Goal: Find specific page/section: Find specific page/section

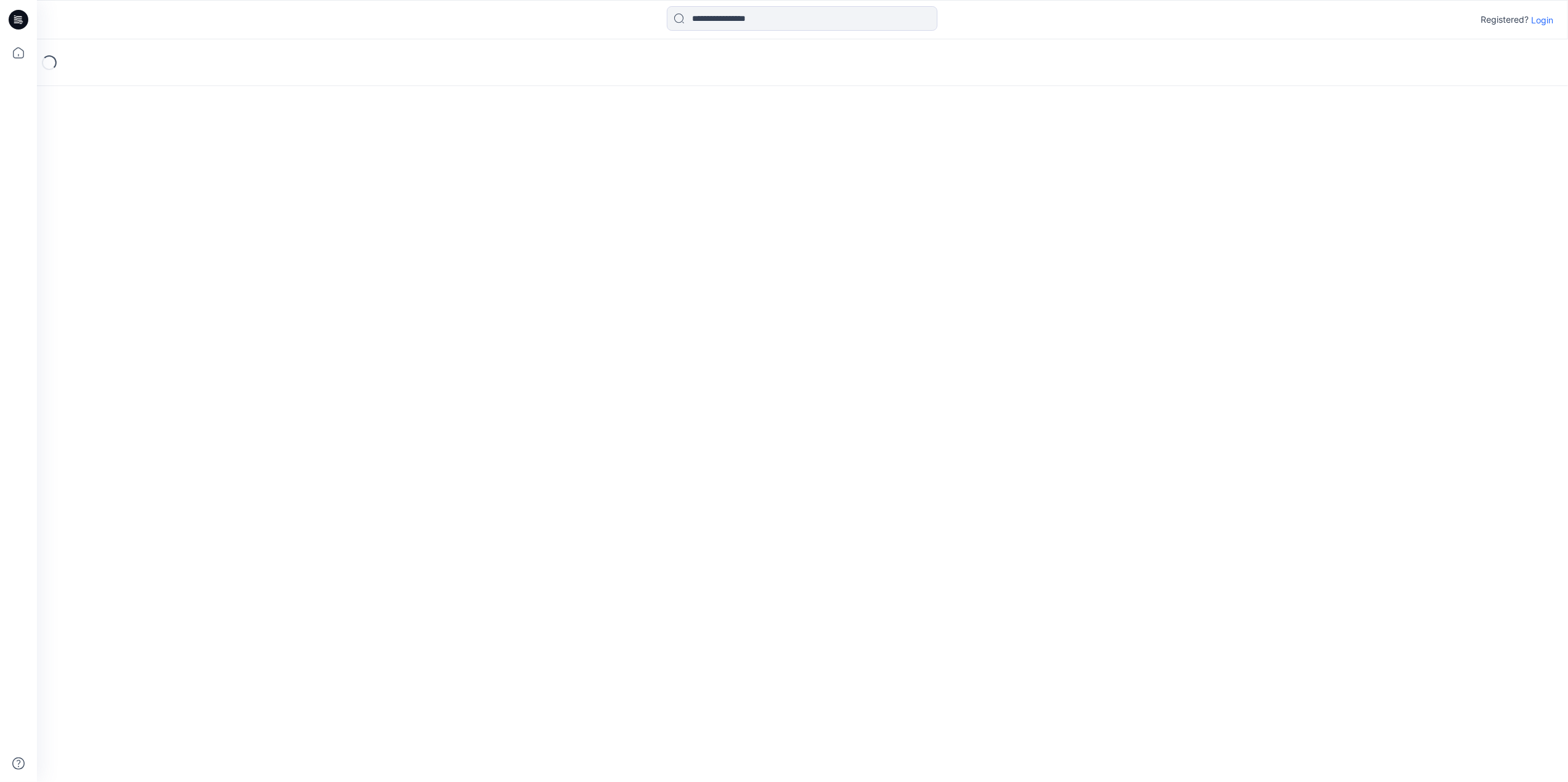
click at [11, 23] on icon at bounding box center [18, 19] width 20 height 20
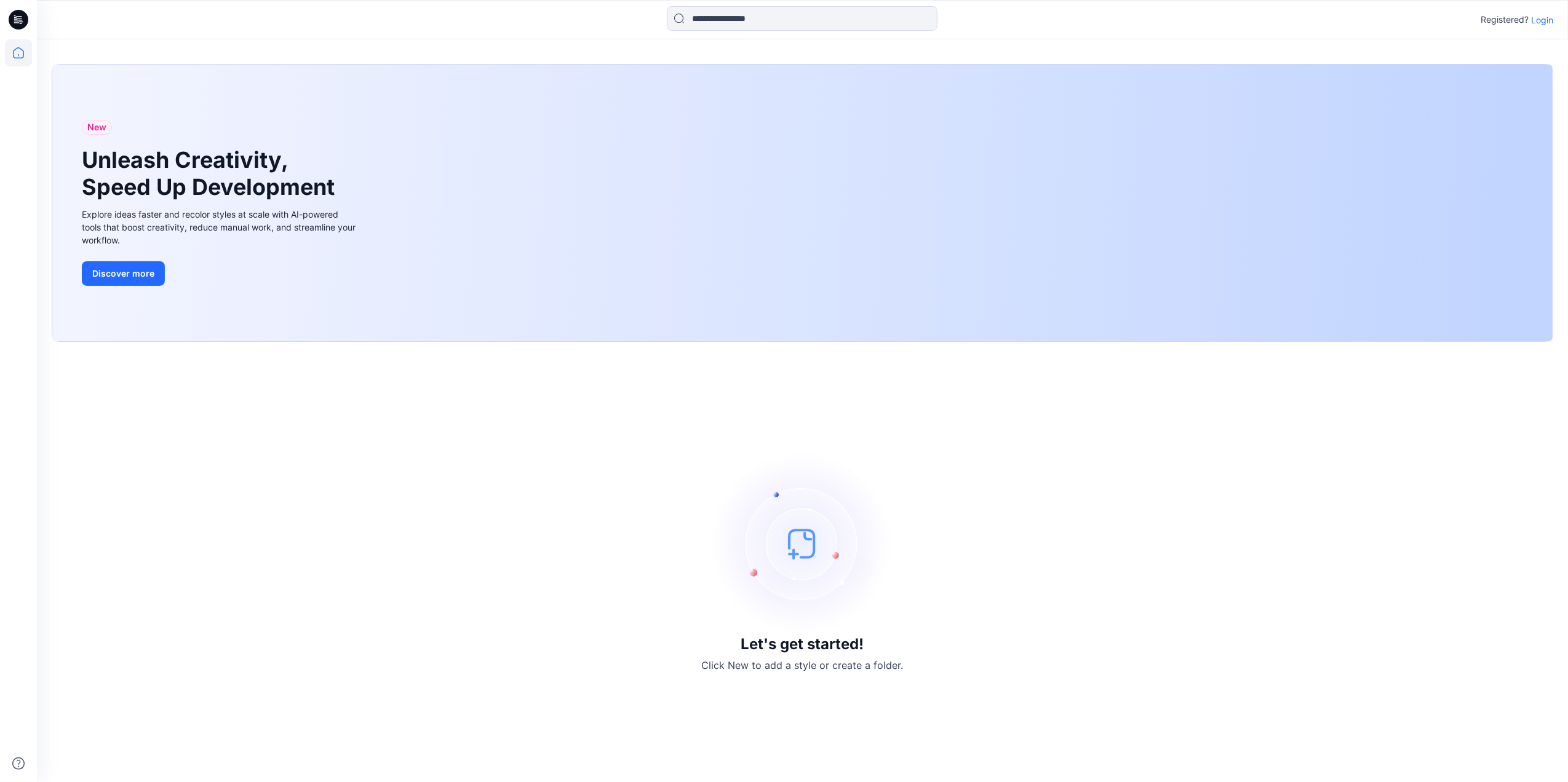
click at [1541, 13] on p "Login" at bounding box center [1541, 19] width 22 height 13
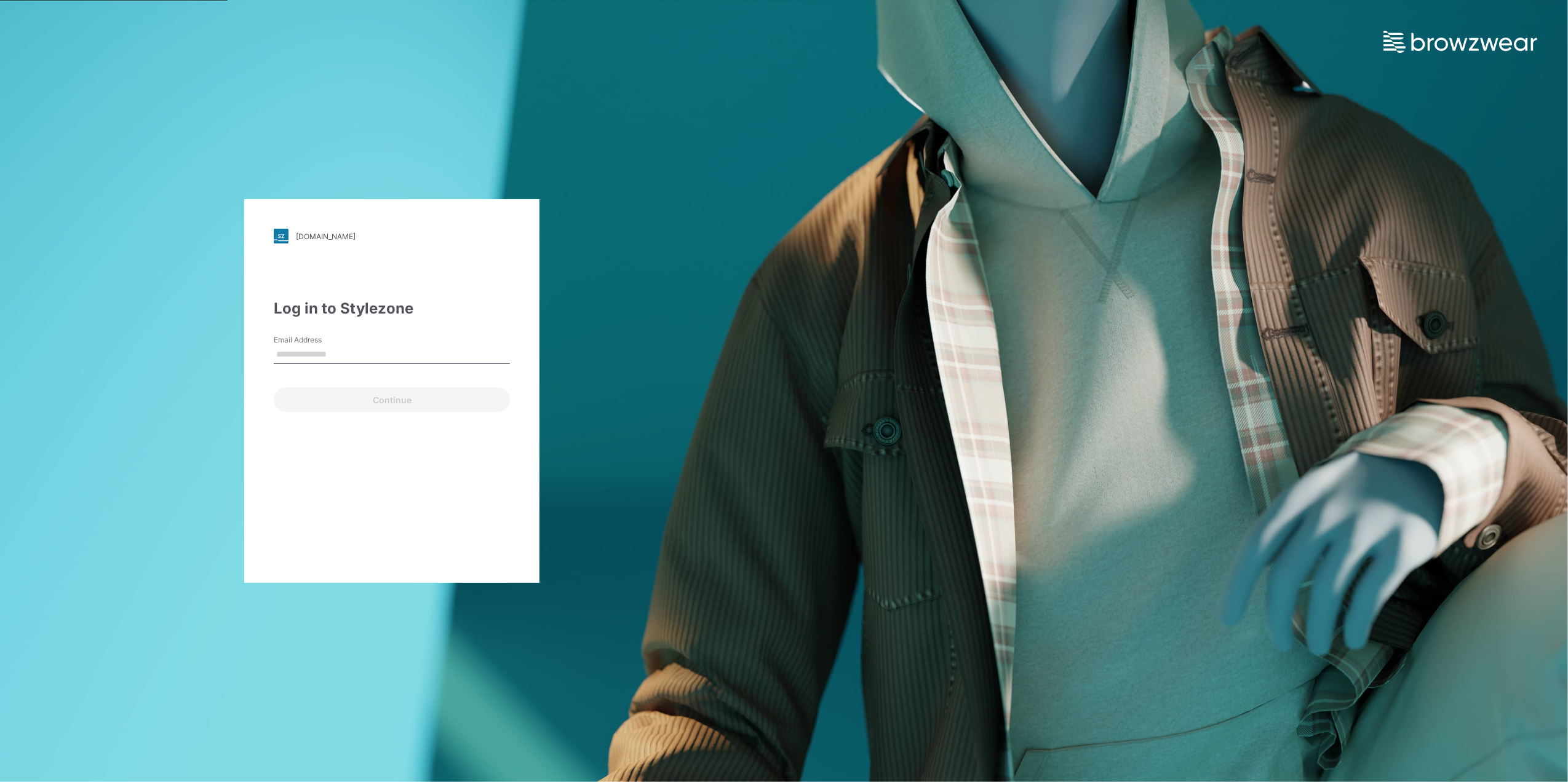
click at [394, 340] on div "Email Address" at bounding box center [392, 353] width 236 height 37
click at [344, 360] on input "Email Address" at bounding box center [392, 354] width 236 height 18
paste input "**********"
type input "**********"
click at [353, 391] on button "Continue" at bounding box center [392, 399] width 236 height 24
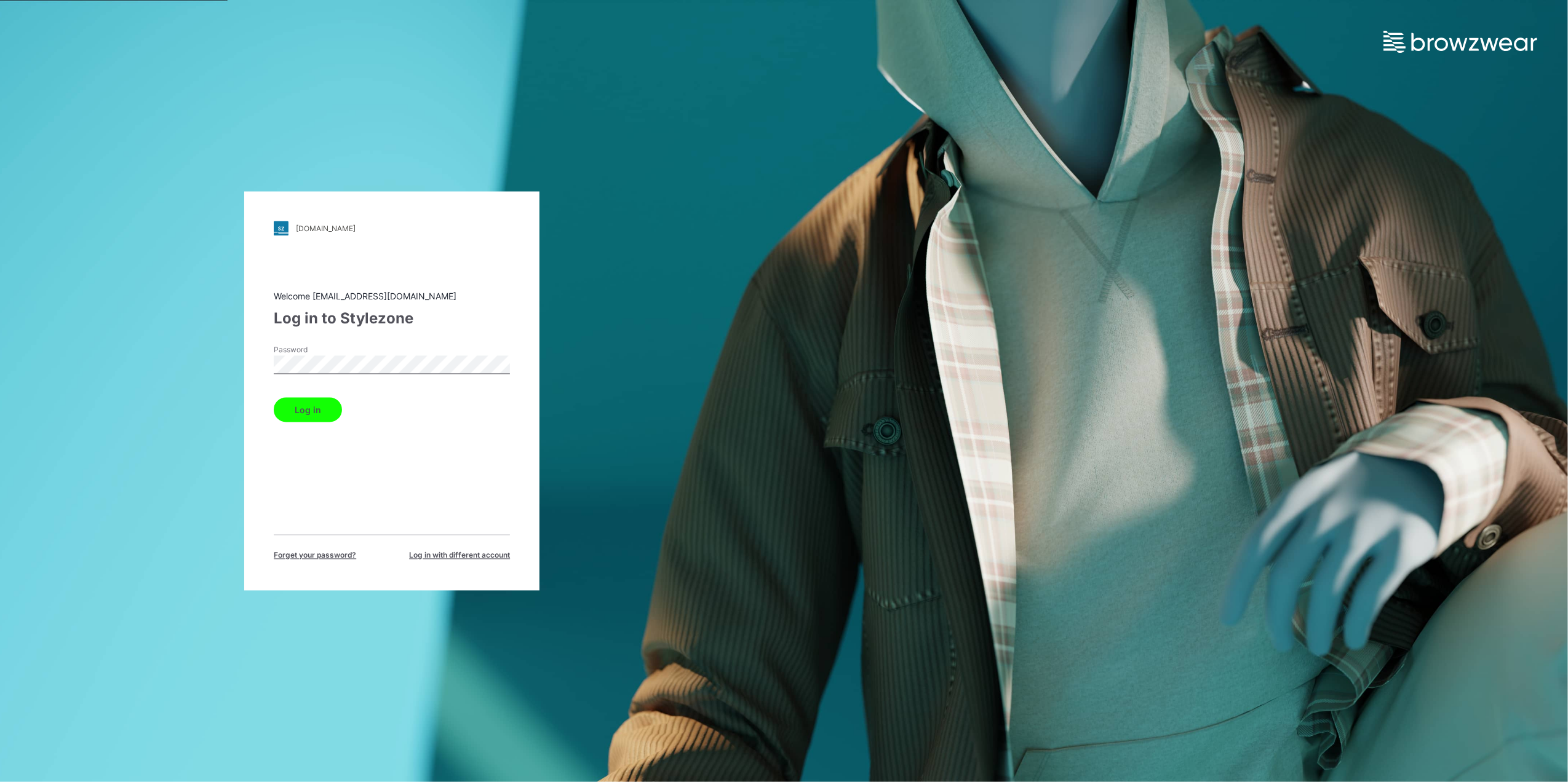
click at [328, 398] on button "Log in" at bounding box center [308, 410] width 68 height 24
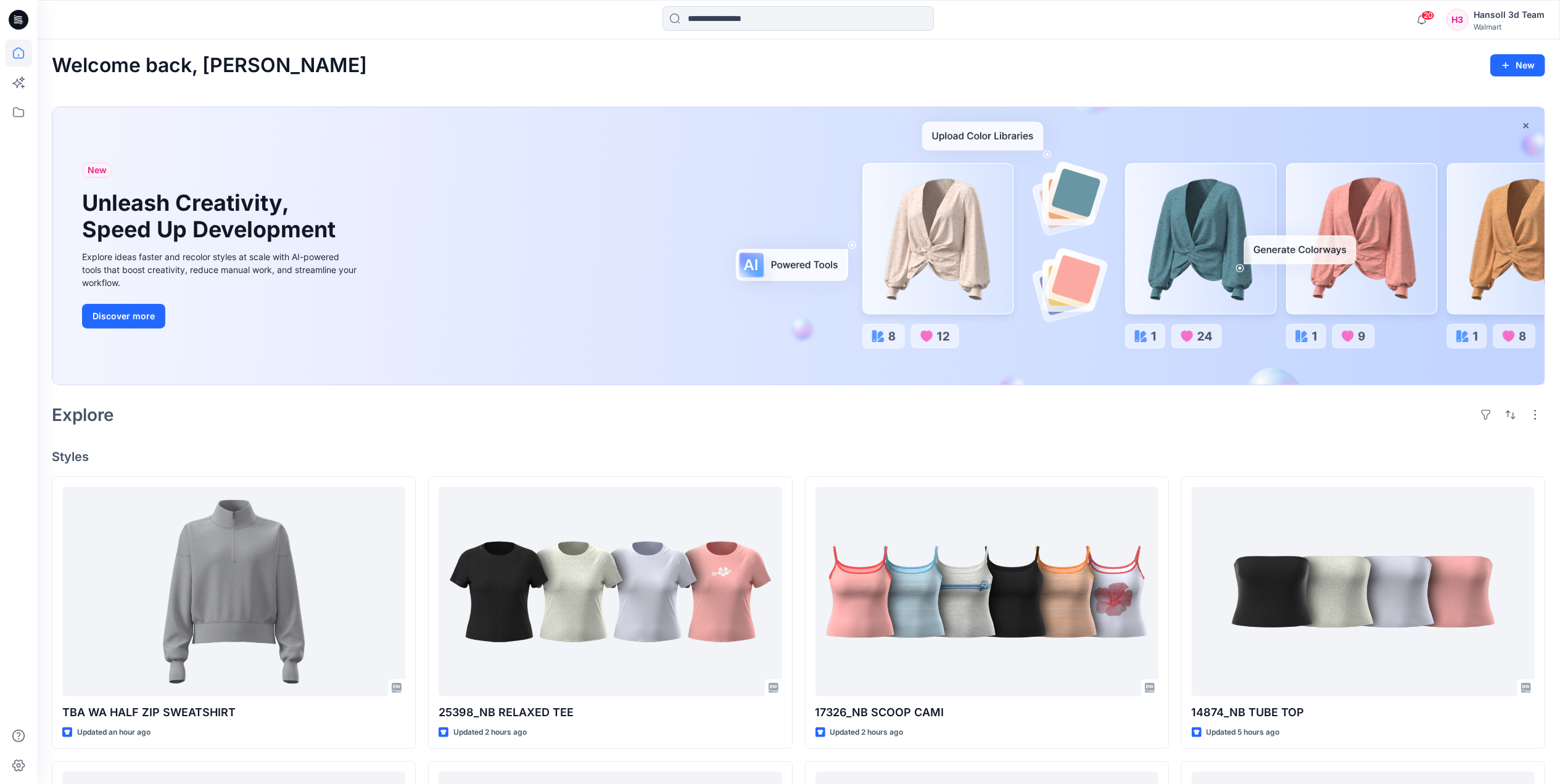
click at [30, 18] on div at bounding box center [18, 19] width 39 height 39
click at [23, 22] on icon at bounding box center [18, 19] width 20 height 20
click at [21, 55] on icon at bounding box center [18, 53] width 27 height 27
click at [20, 116] on icon at bounding box center [18, 112] width 27 height 27
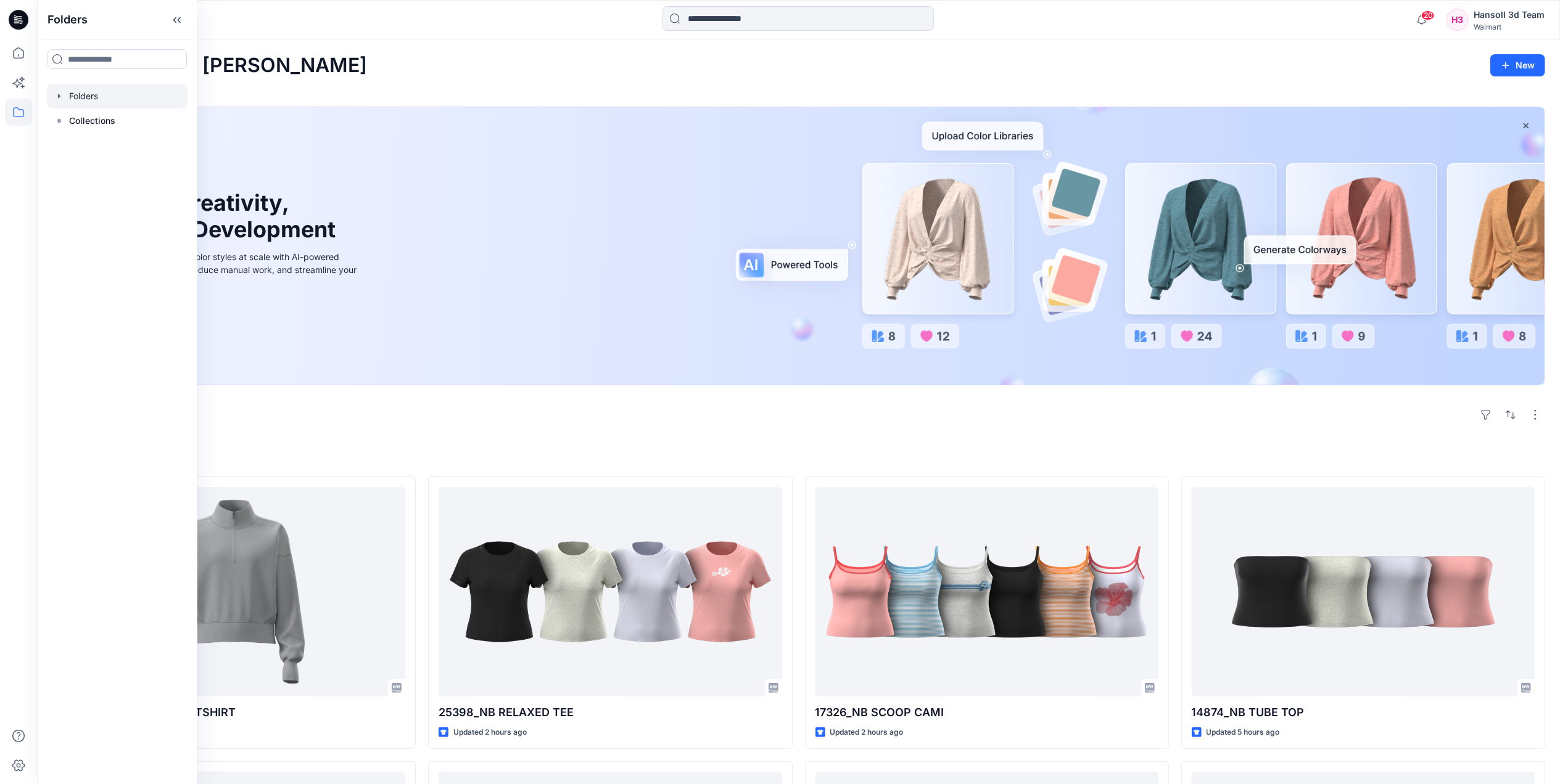
click at [95, 92] on div at bounding box center [117, 96] width 140 height 25
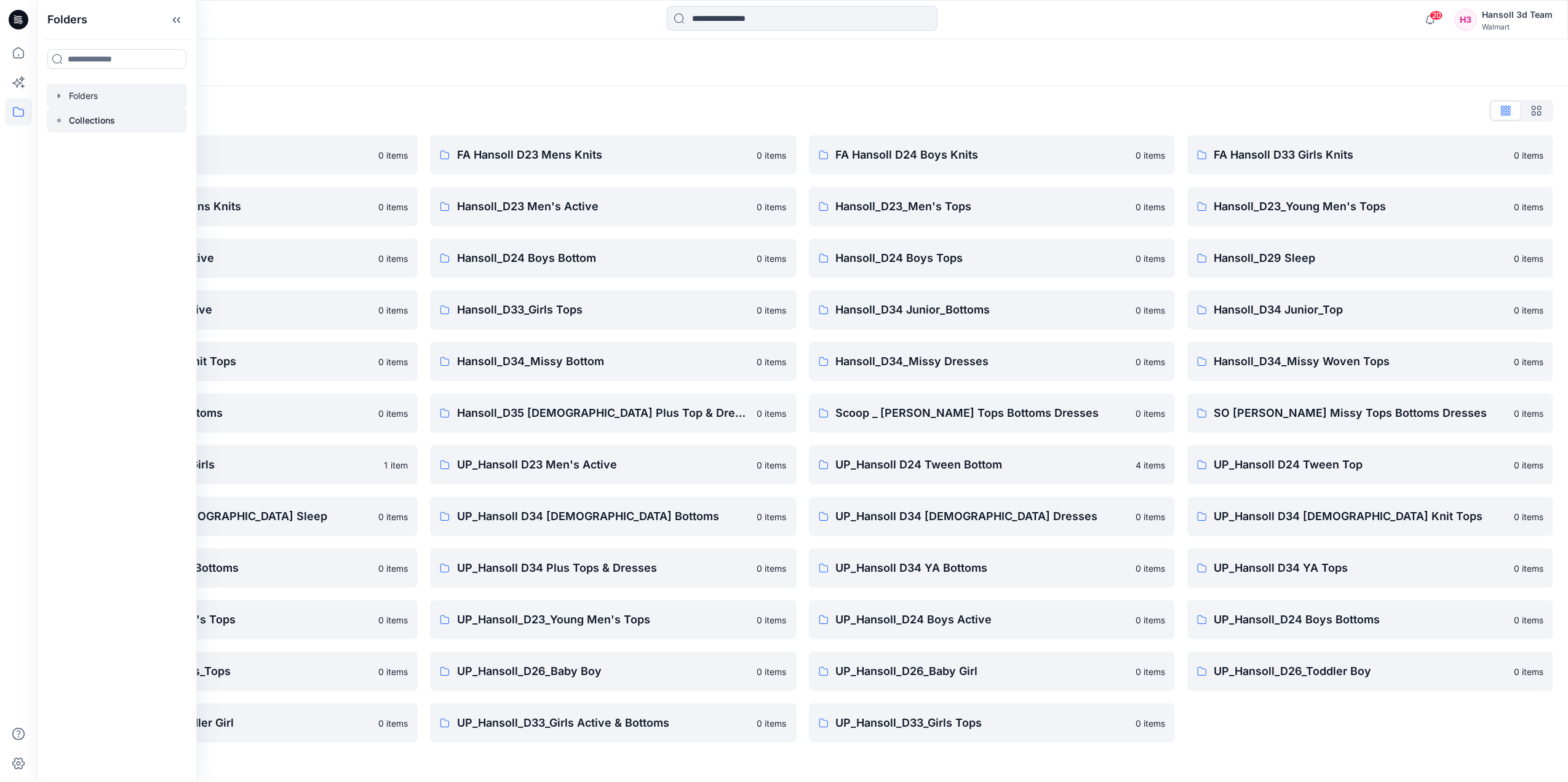
click at [121, 114] on div at bounding box center [116, 121] width 140 height 24
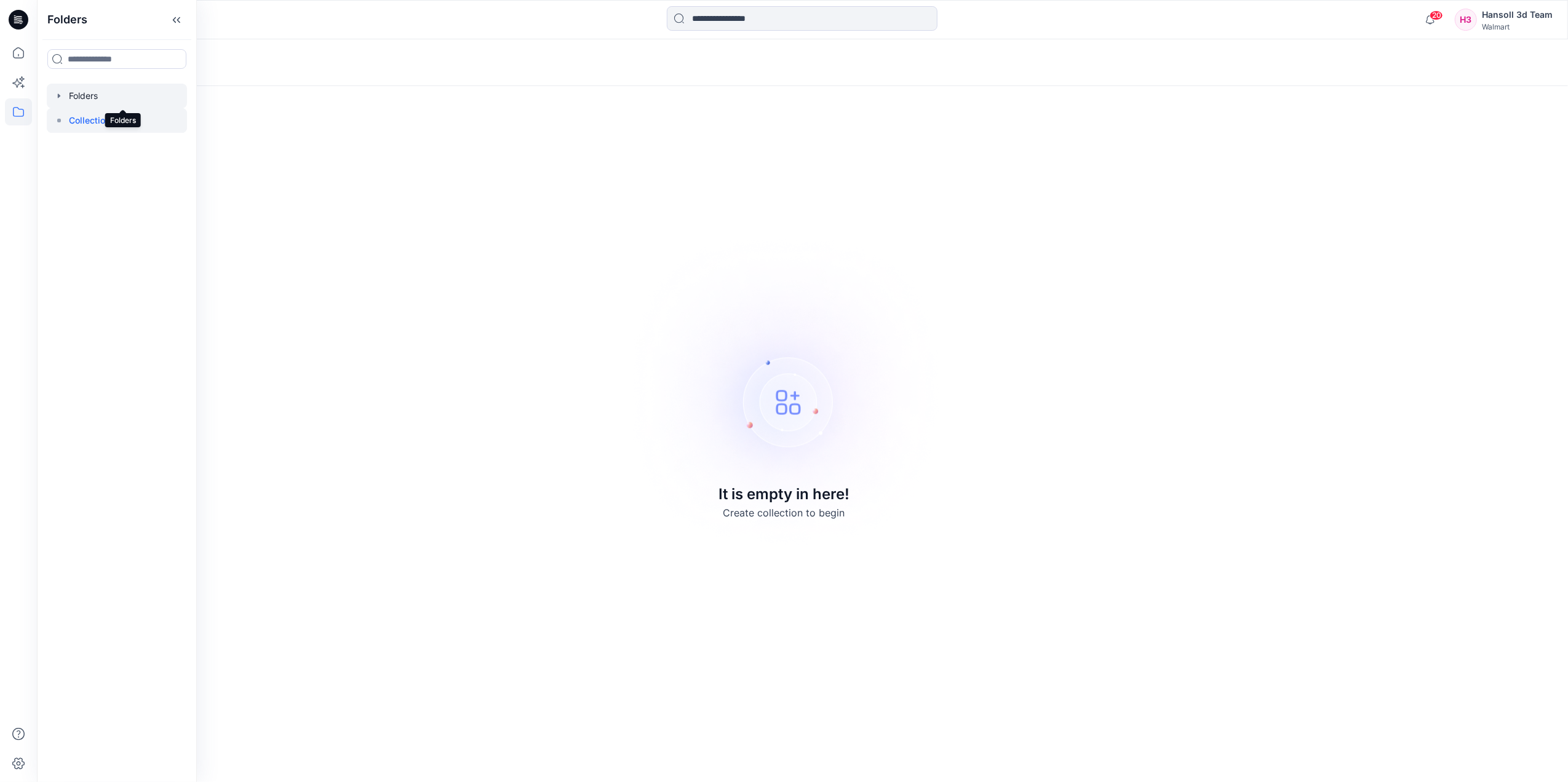
click at [97, 100] on div at bounding box center [116, 96] width 140 height 24
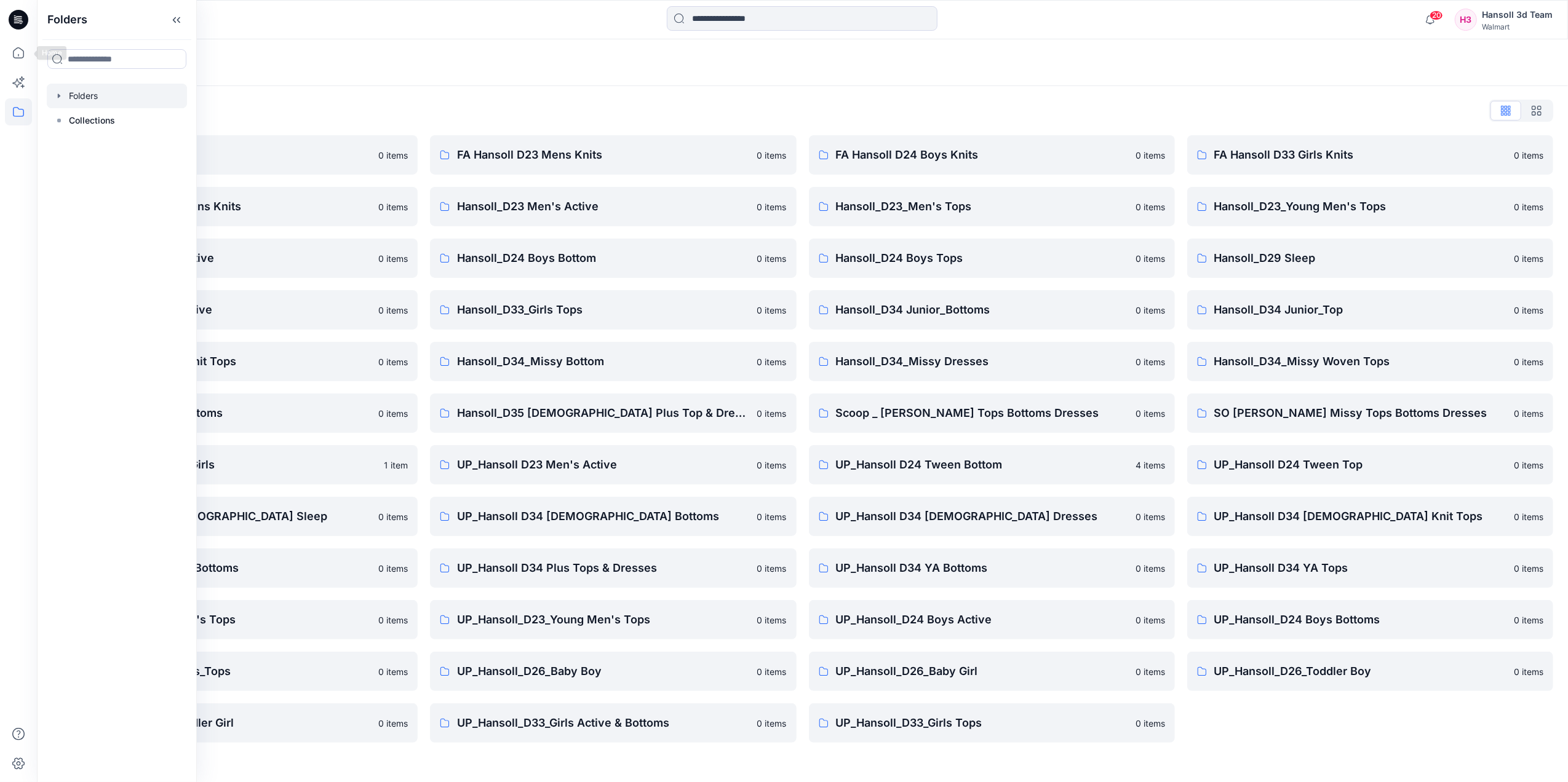
click at [21, 16] on icon at bounding box center [18, 16] width 6 height 1
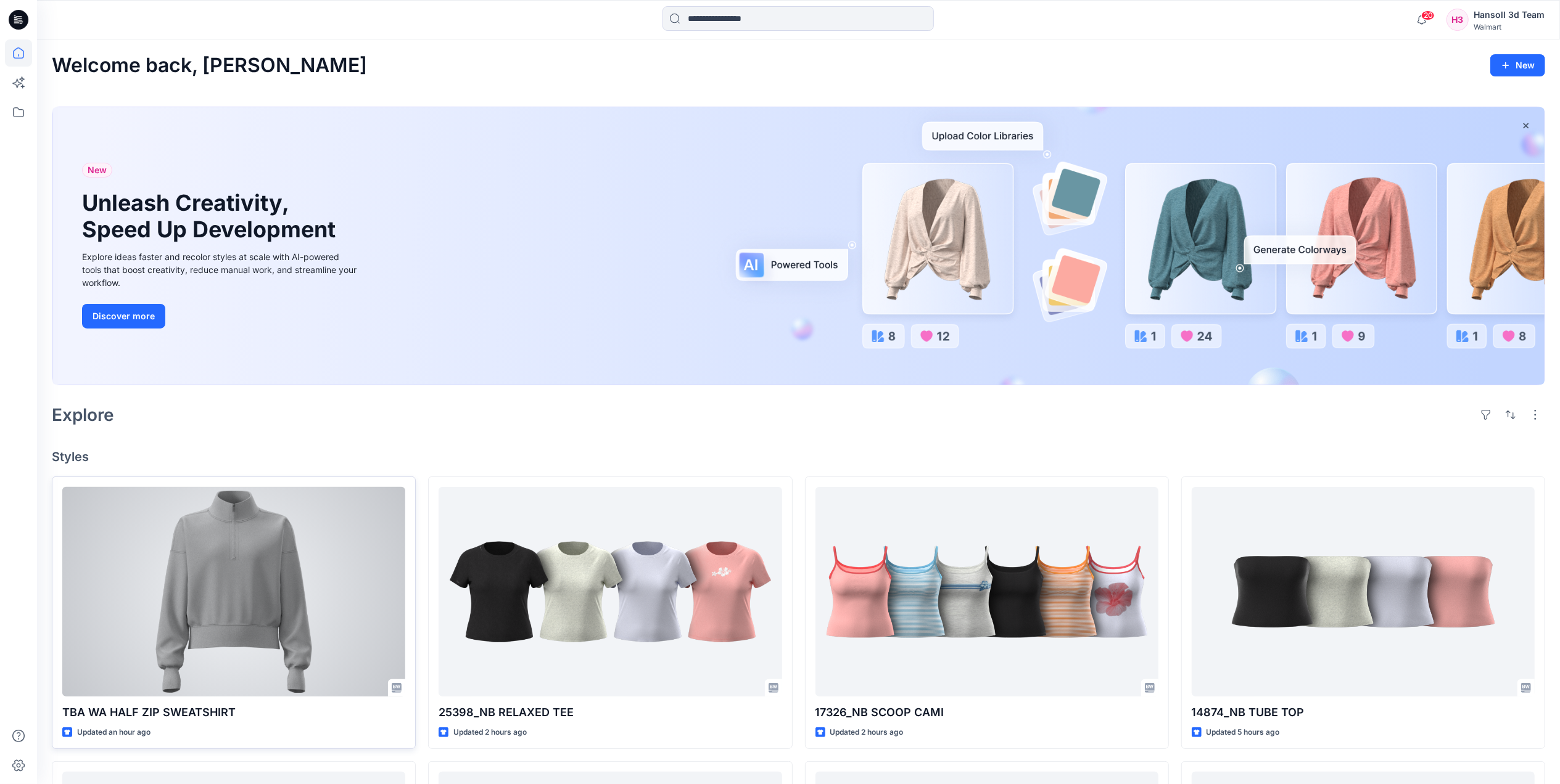
scroll to position [246, 0]
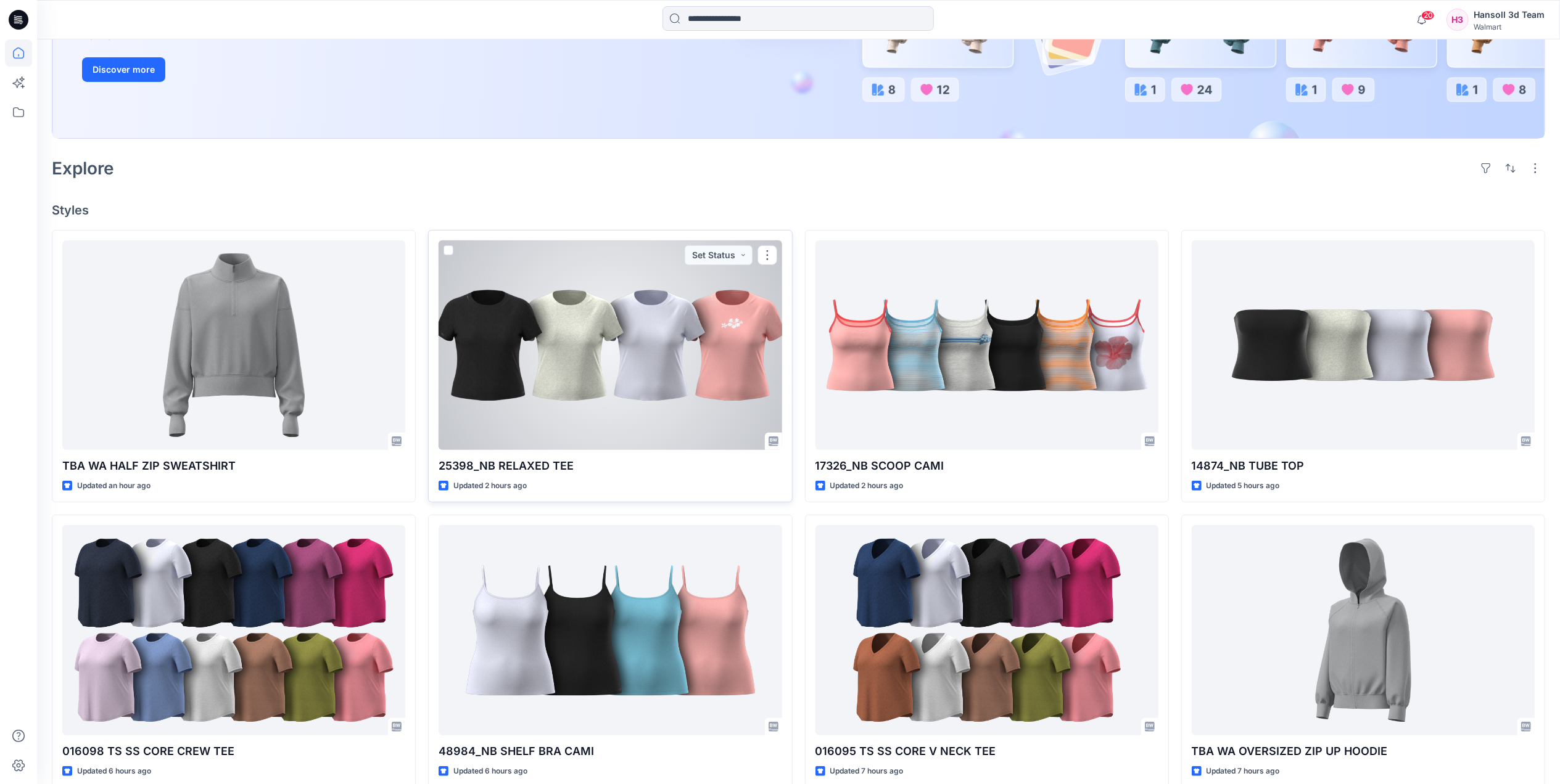
click at [655, 384] on div at bounding box center [609, 344] width 343 height 209
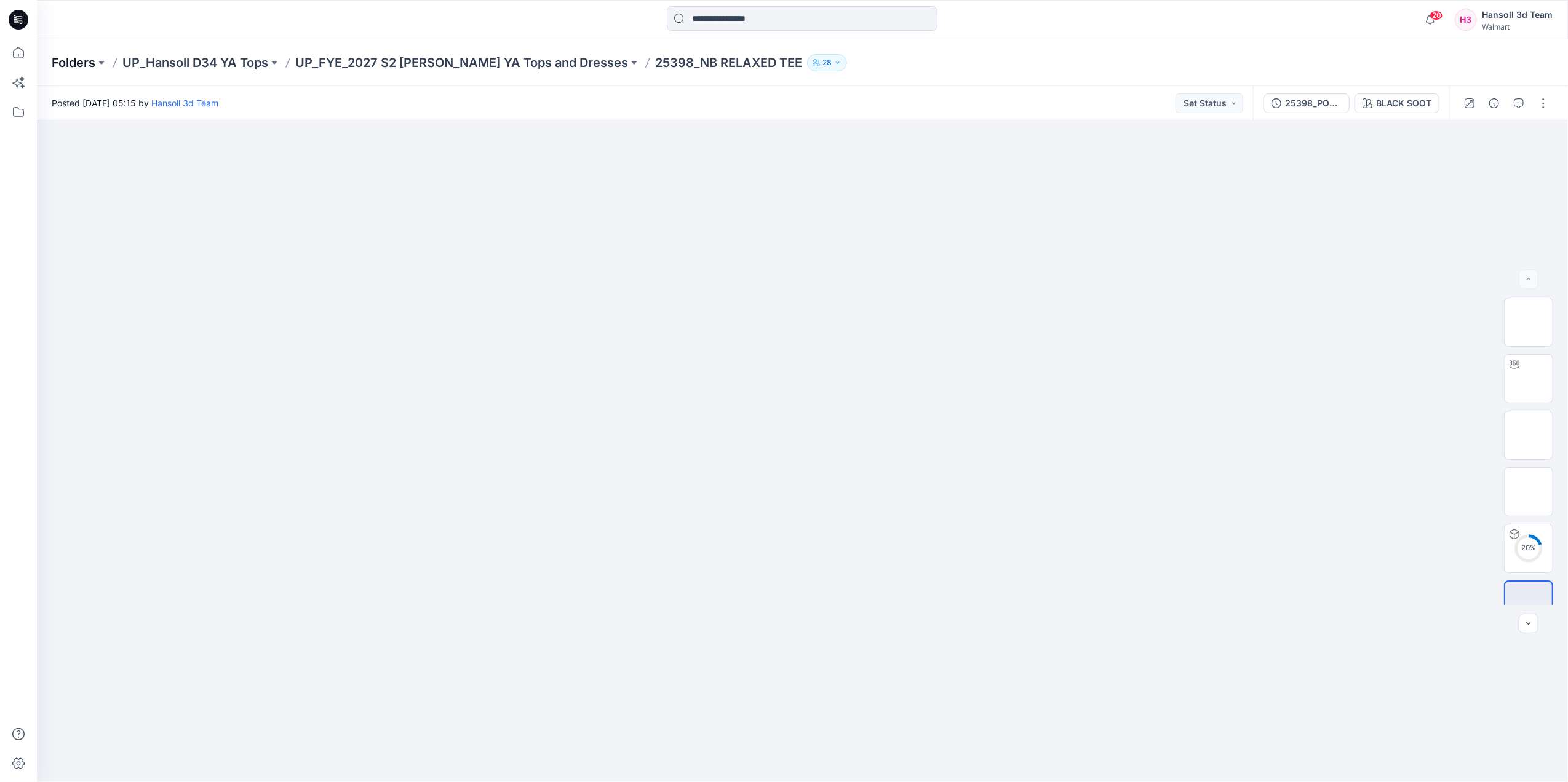
click at [93, 58] on p "Folders" at bounding box center [73, 63] width 44 height 17
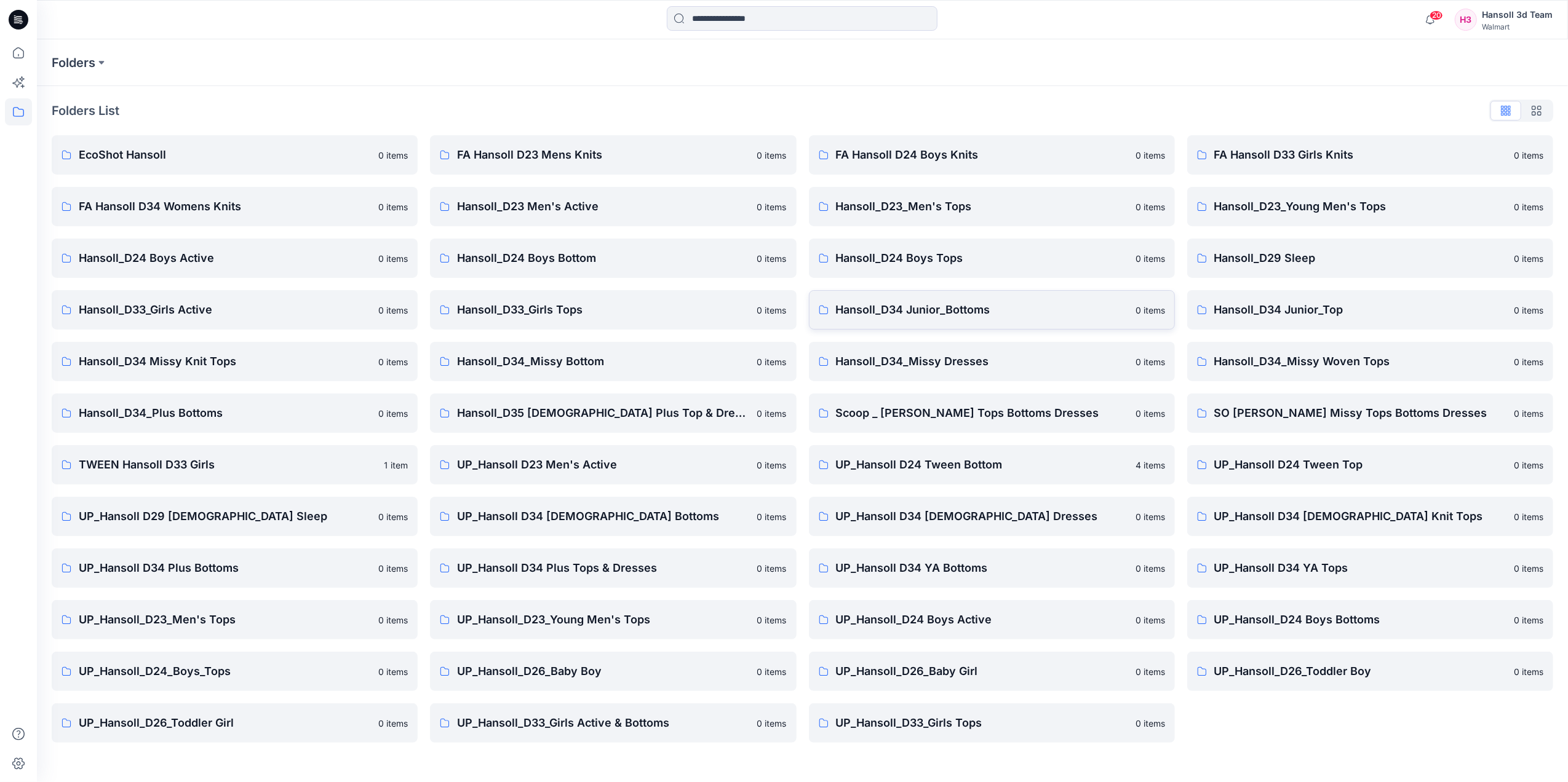
click at [1002, 313] on p "Hansoll_D34 Junior_Bottoms" at bounding box center [982, 310] width 292 height 17
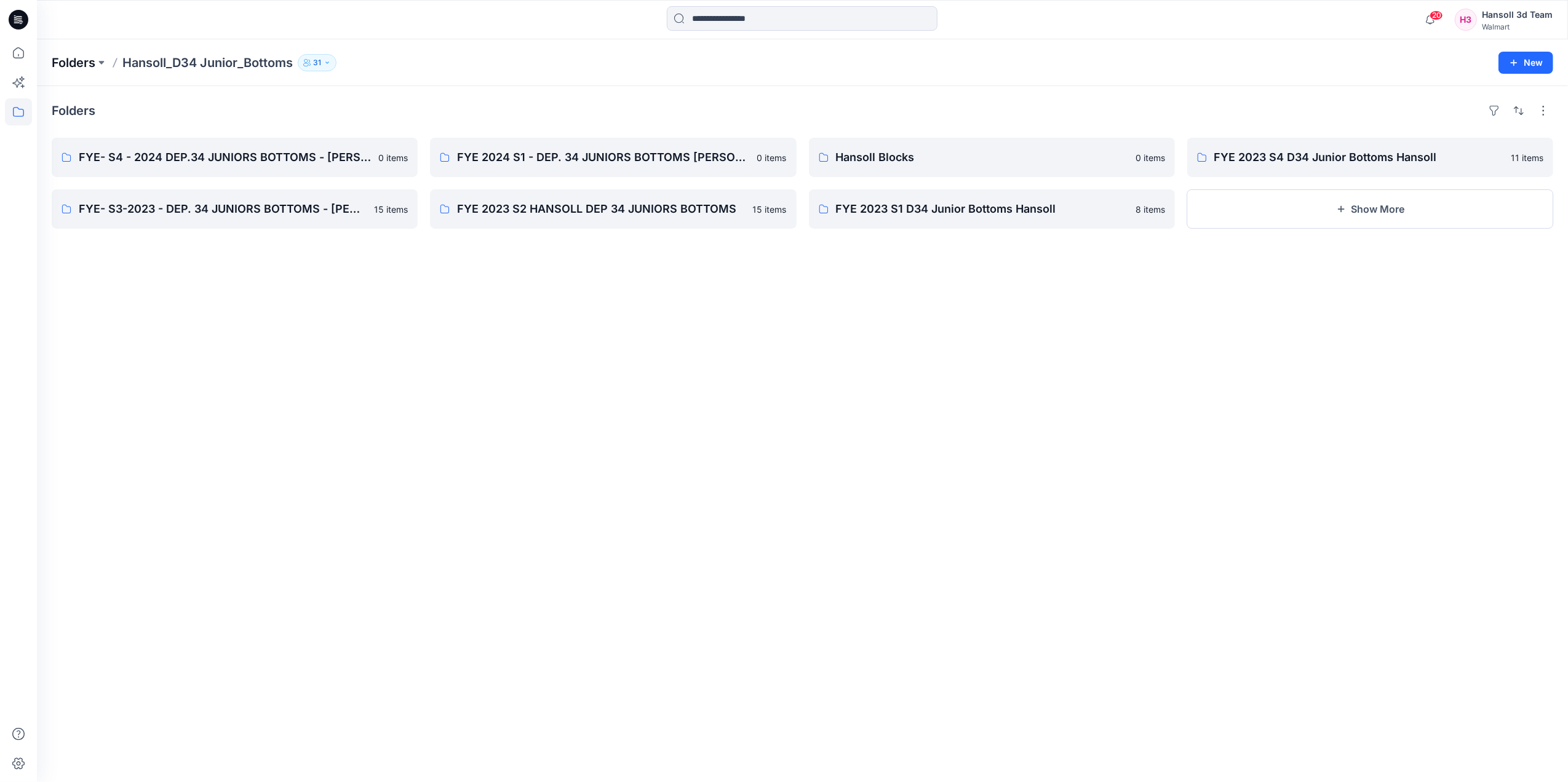
click at [77, 60] on p "Folders" at bounding box center [73, 63] width 44 height 17
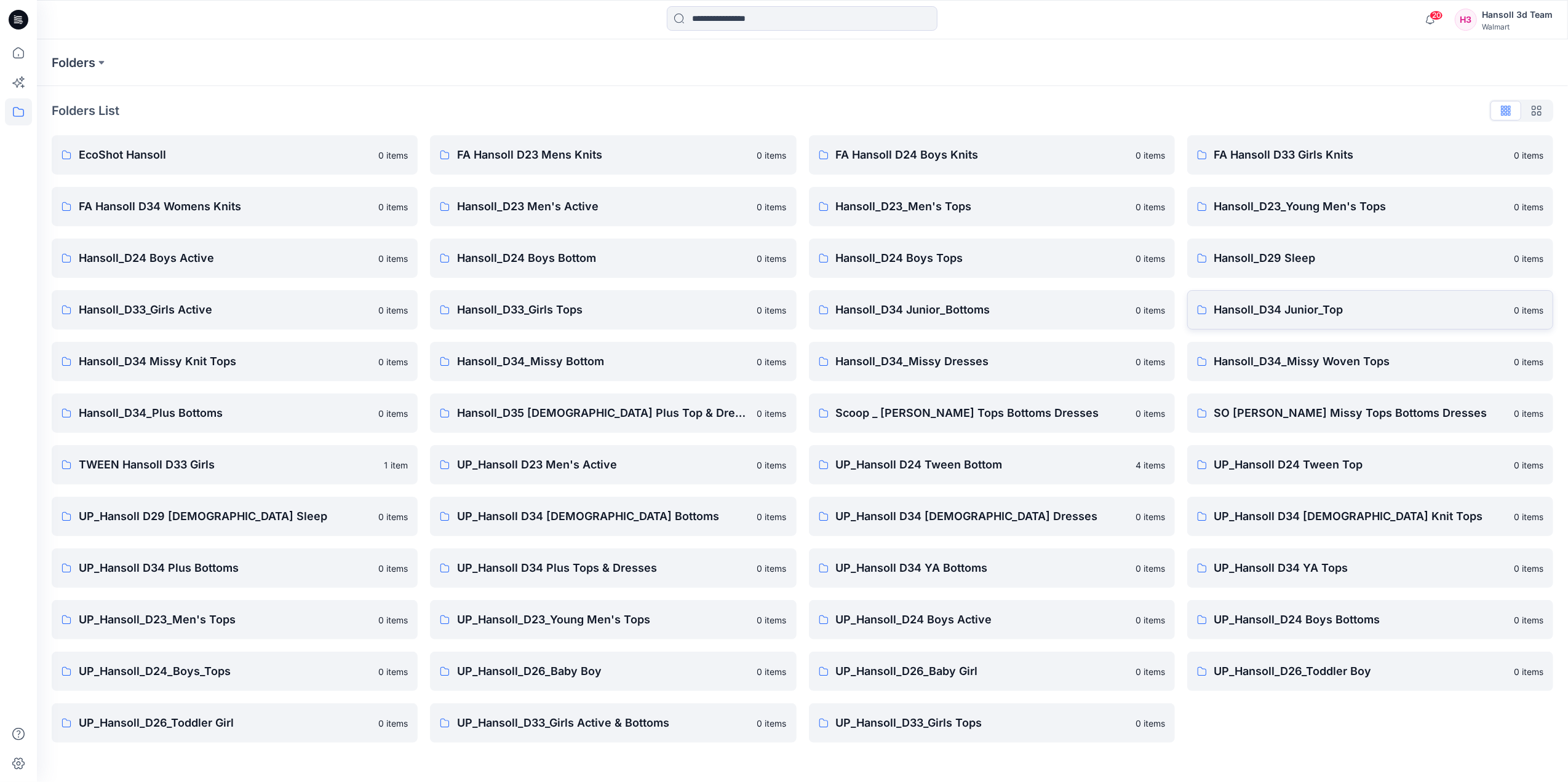
click at [1270, 310] on p "Hansoll_D34 Junior_Top" at bounding box center [1360, 310] width 292 height 17
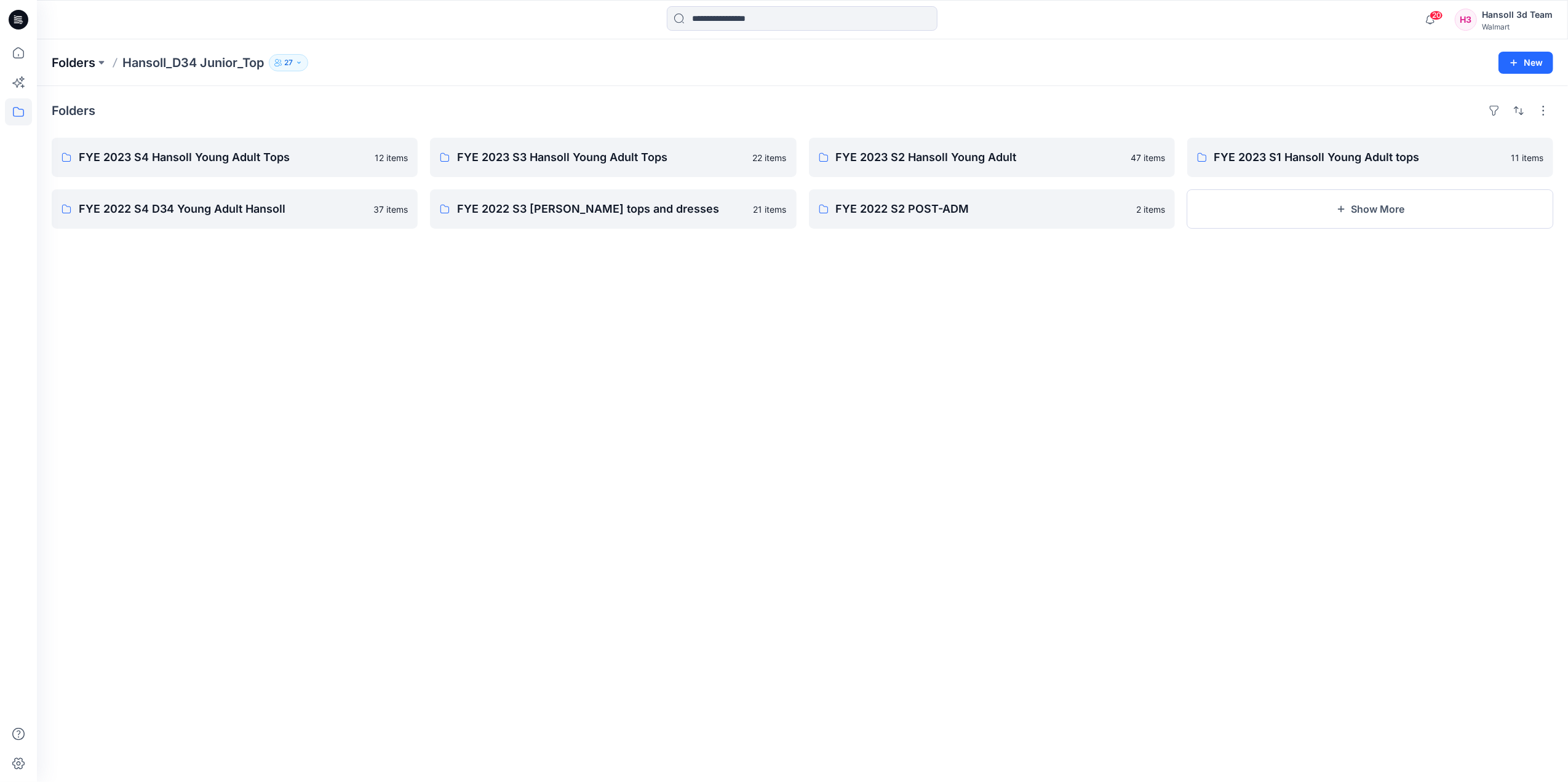
click at [85, 59] on p "Folders" at bounding box center [73, 63] width 44 height 17
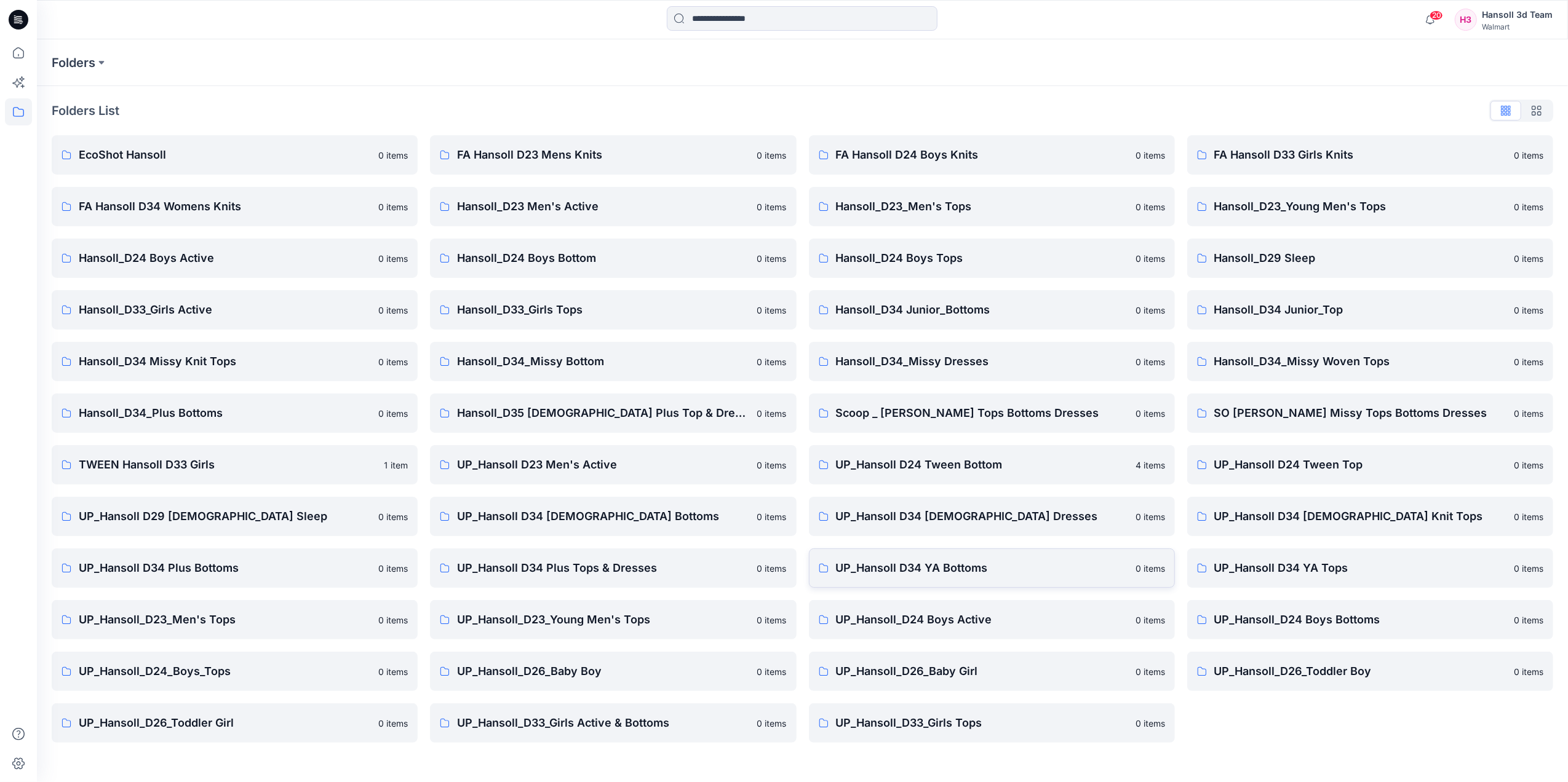
click at [1014, 565] on p "UP_Hansoll D34 YA Bottoms" at bounding box center [982, 568] width 292 height 17
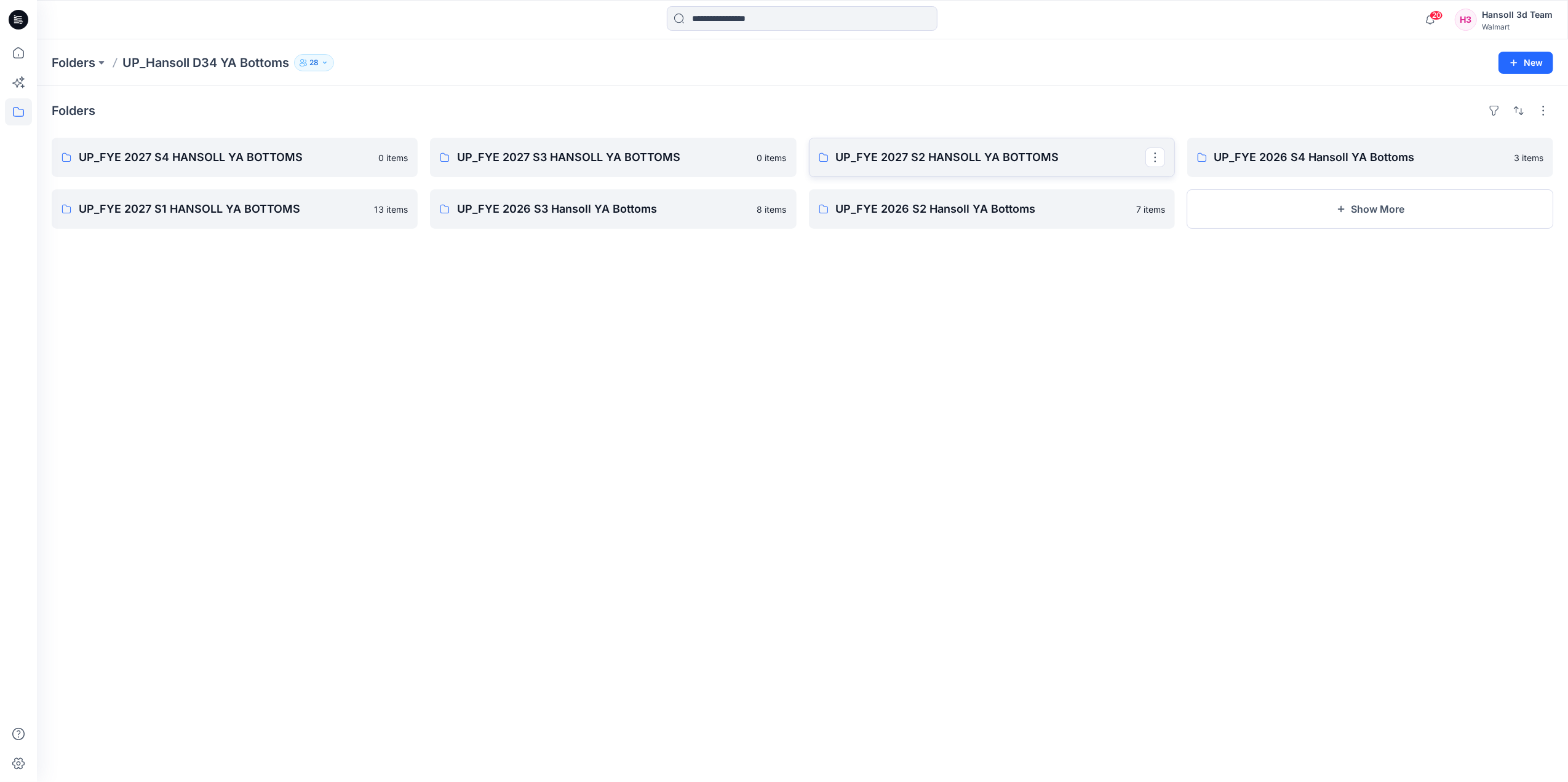
click at [1033, 154] on p "UP_FYE 2027 S2 HANSOLL YA BOTTOMS" at bounding box center [990, 157] width 309 height 17
click at [224, 212] on p "UP_FYE 2027 S1 HANSOLL YA BOTTOMS" at bounding box center [233, 209] width 309 height 17
click at [938, 150] on p "UP_FYE 2027 S2 HANSOLL YA BOTTOMS" at bounding box center [990, 157] width 309 height 17
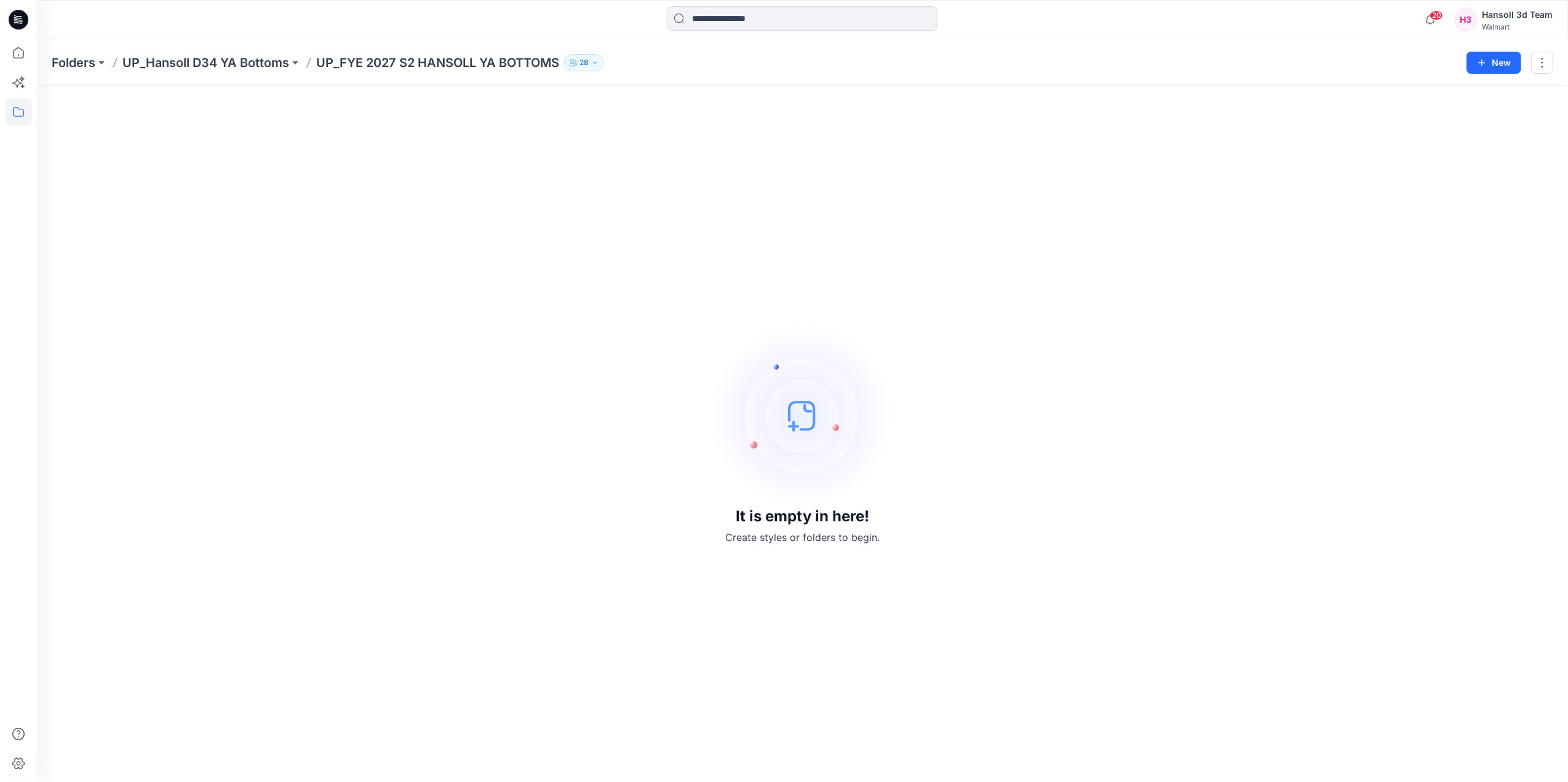
click at [505, 180] on div "It is empty in here! Create styles or folders to begin." at bounding box center [802, 433] width 1502 height 667
click at [464, 682] on div "It is empty in here! Create styles or folders to begin." at bounding box center [802, 433] width 1502 height 667
drag, startPoint x: 1045, startPoint y: 46, endPoint x: 1027, endPoint y: 46, distance: 18.0
click at [1045, 46] on div "Folders UP_Hansoll D34 YA Bottoms UP_FYE 2027 S2 HANSOLL YA BOTTOMS 28 New" at bounding box center [801, 62] width 1530 height 46
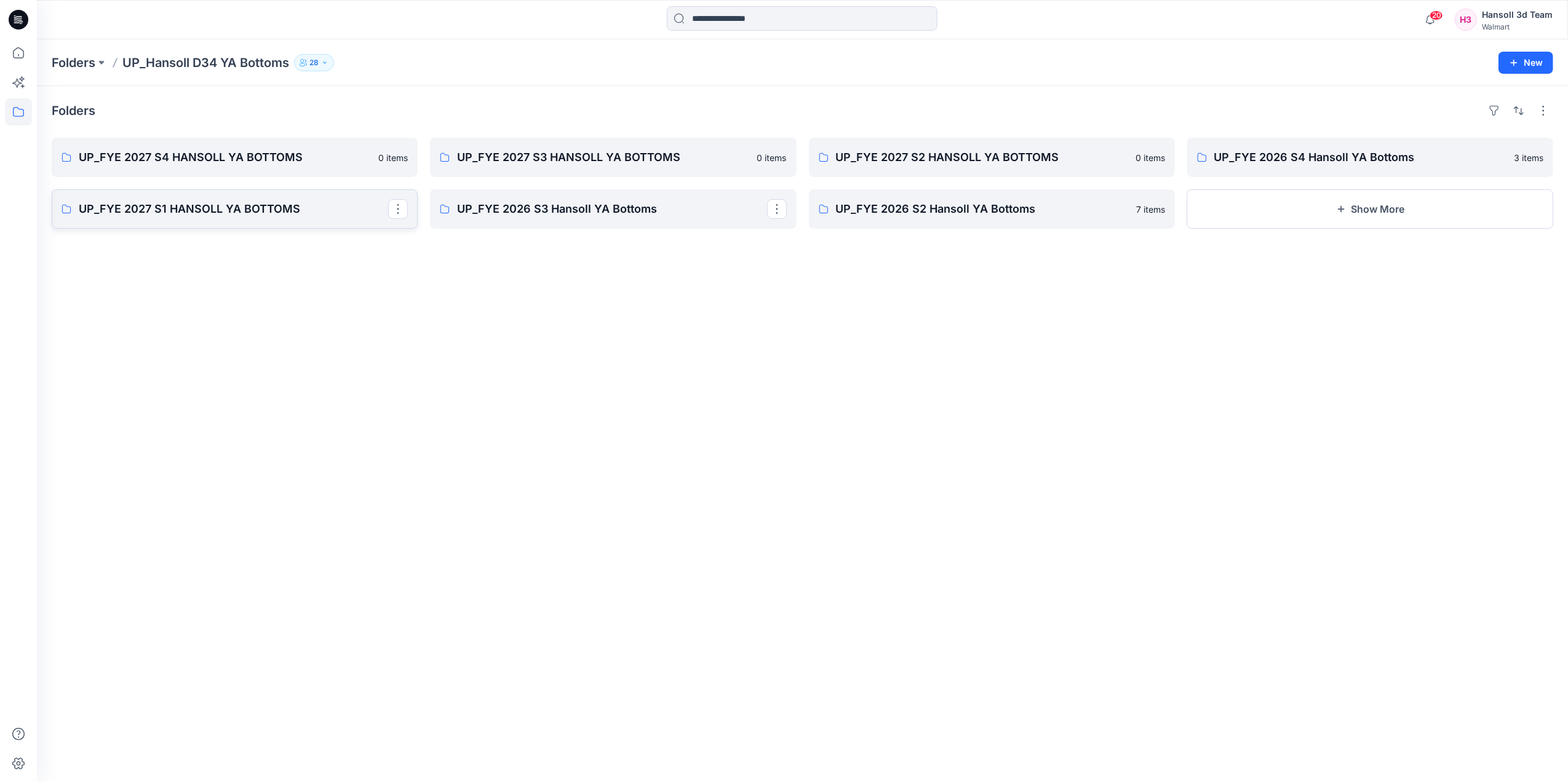
click at [268, 211] on p "UP_FYE 2027 S1 HANSOLL YA BOTTOMS" at bounding box center [233, 209] width 309 height 17
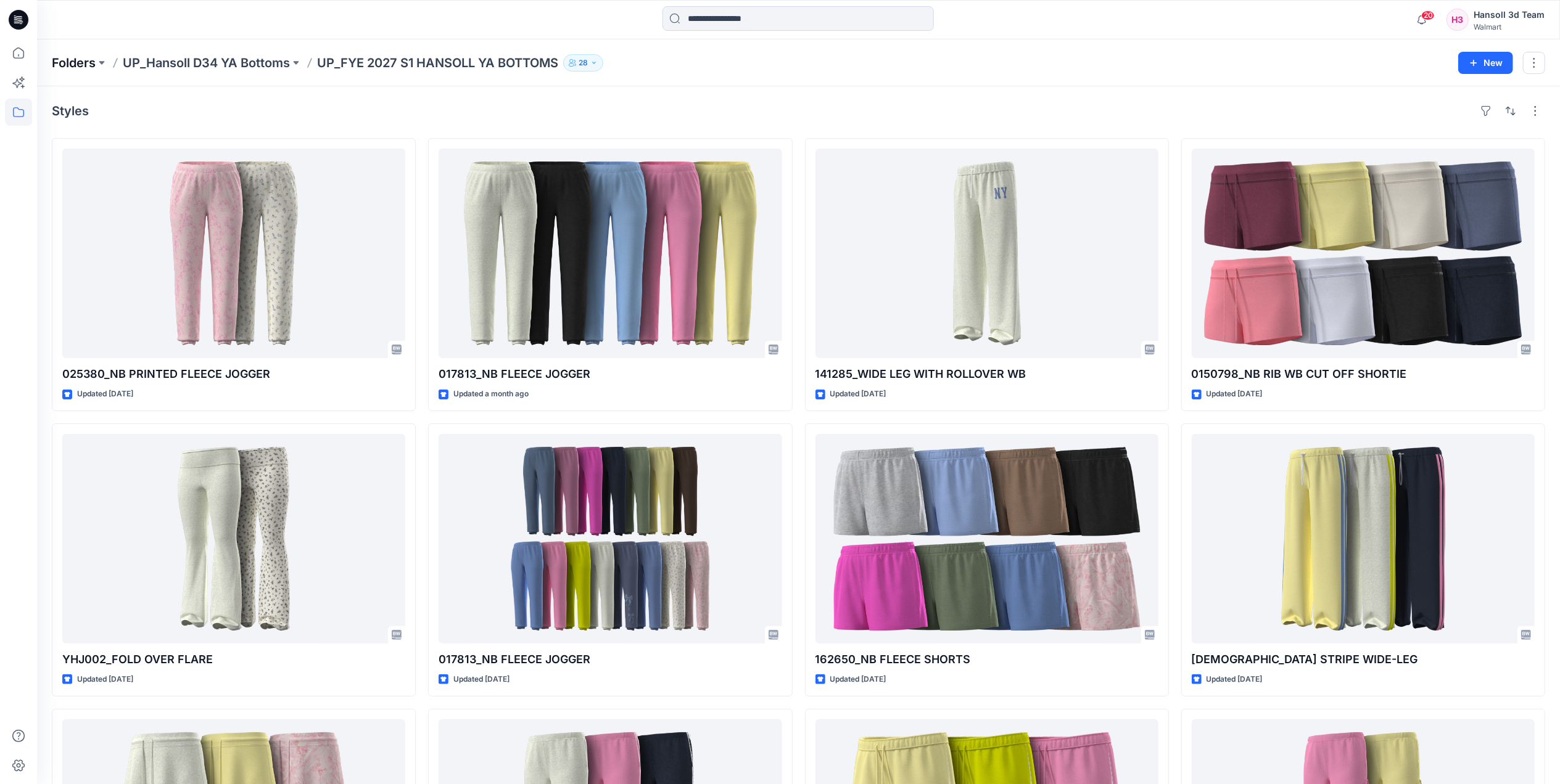
click at [80, 60] on p "Folders" at bounding box center [74, 63] width 44 height 18
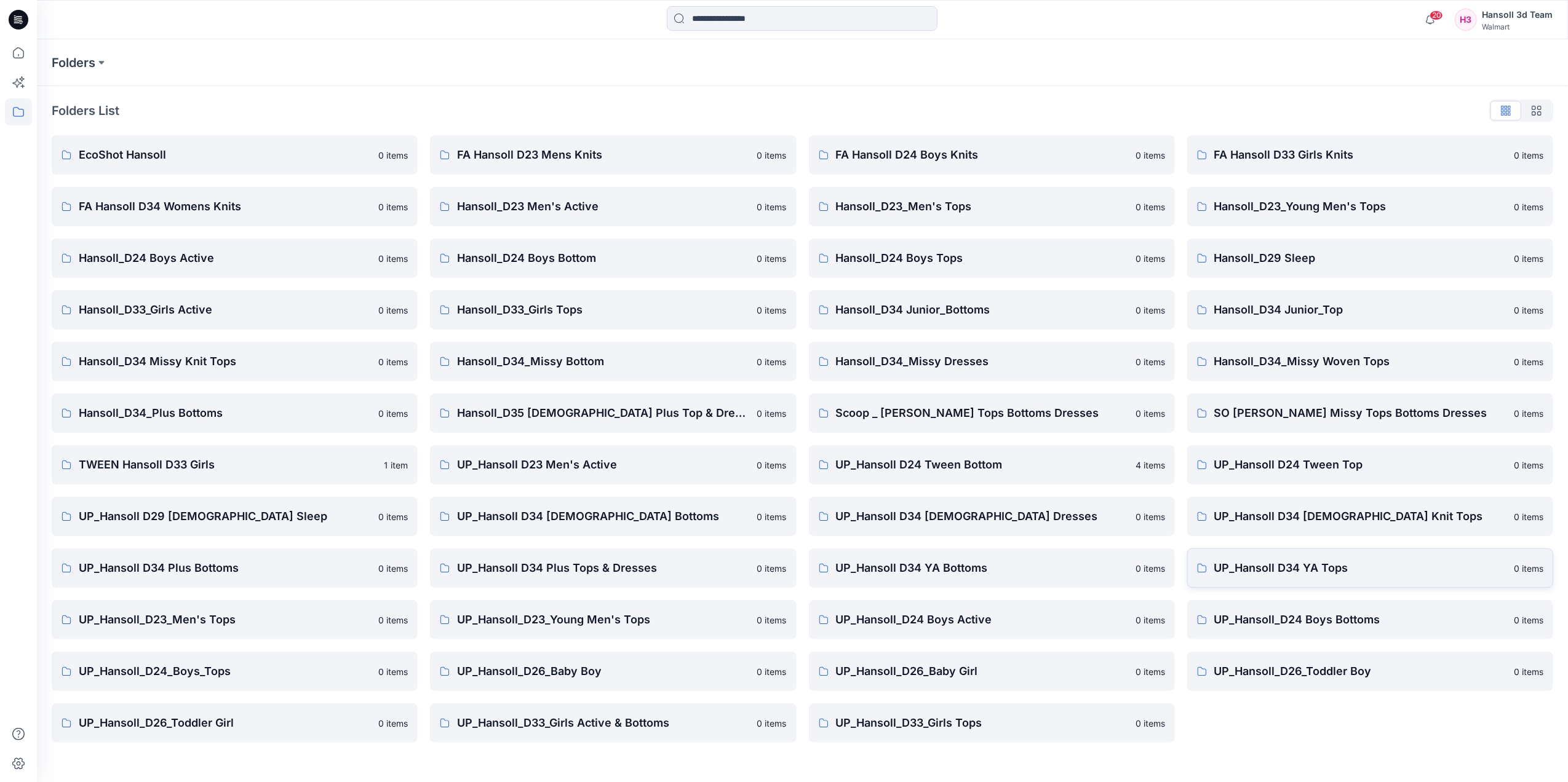
click at [1327, 568] on p "UP_Hansoll D34 YA Tops" at bounding box center [1360, 568] width 292 height 17
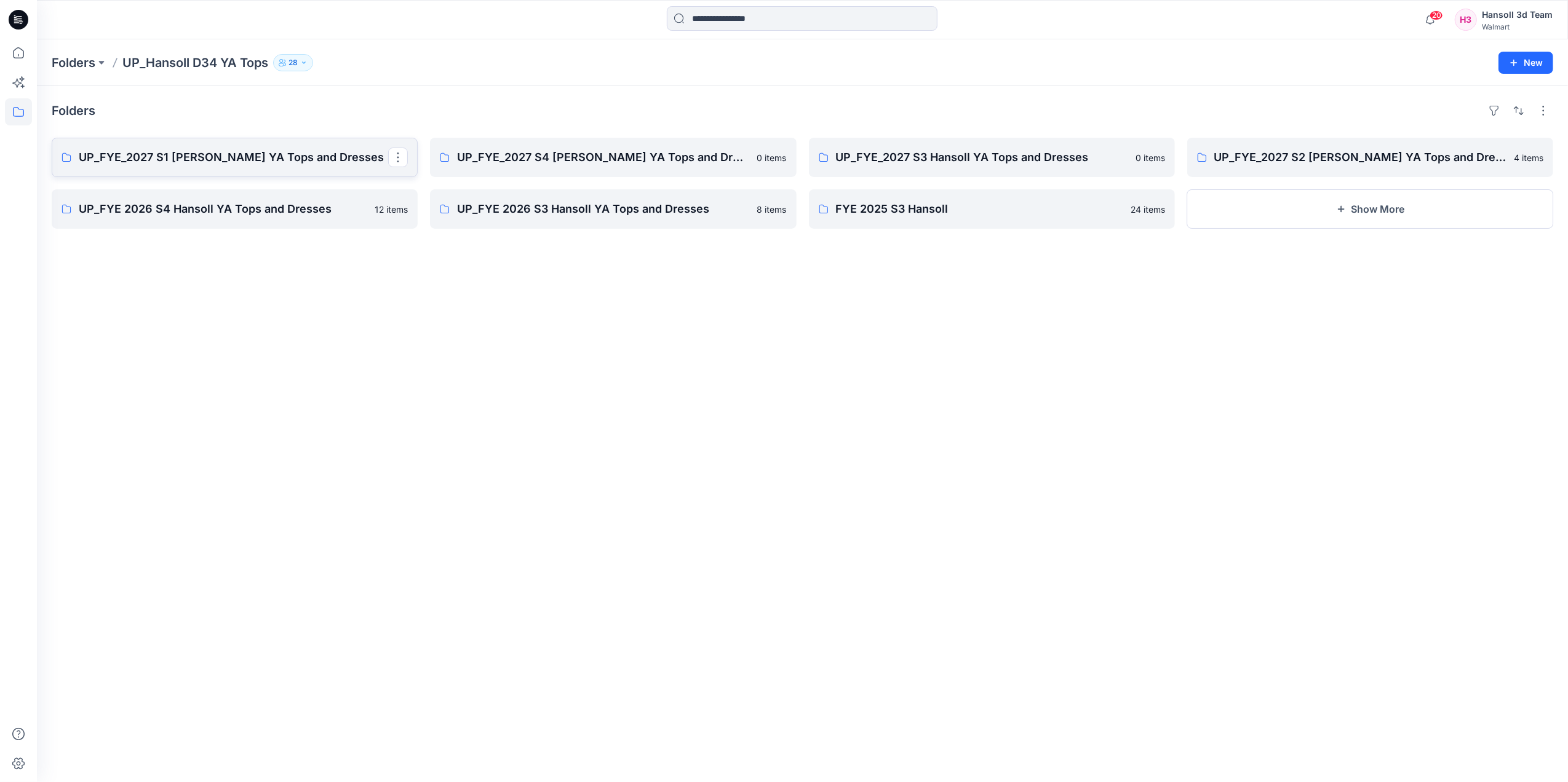
click at [263, 158] on p "UP_FYE_2027 S1 [PERSON_NAME] YA Tops and Dresses" at bounding box center [233, 157] width 309 height 17
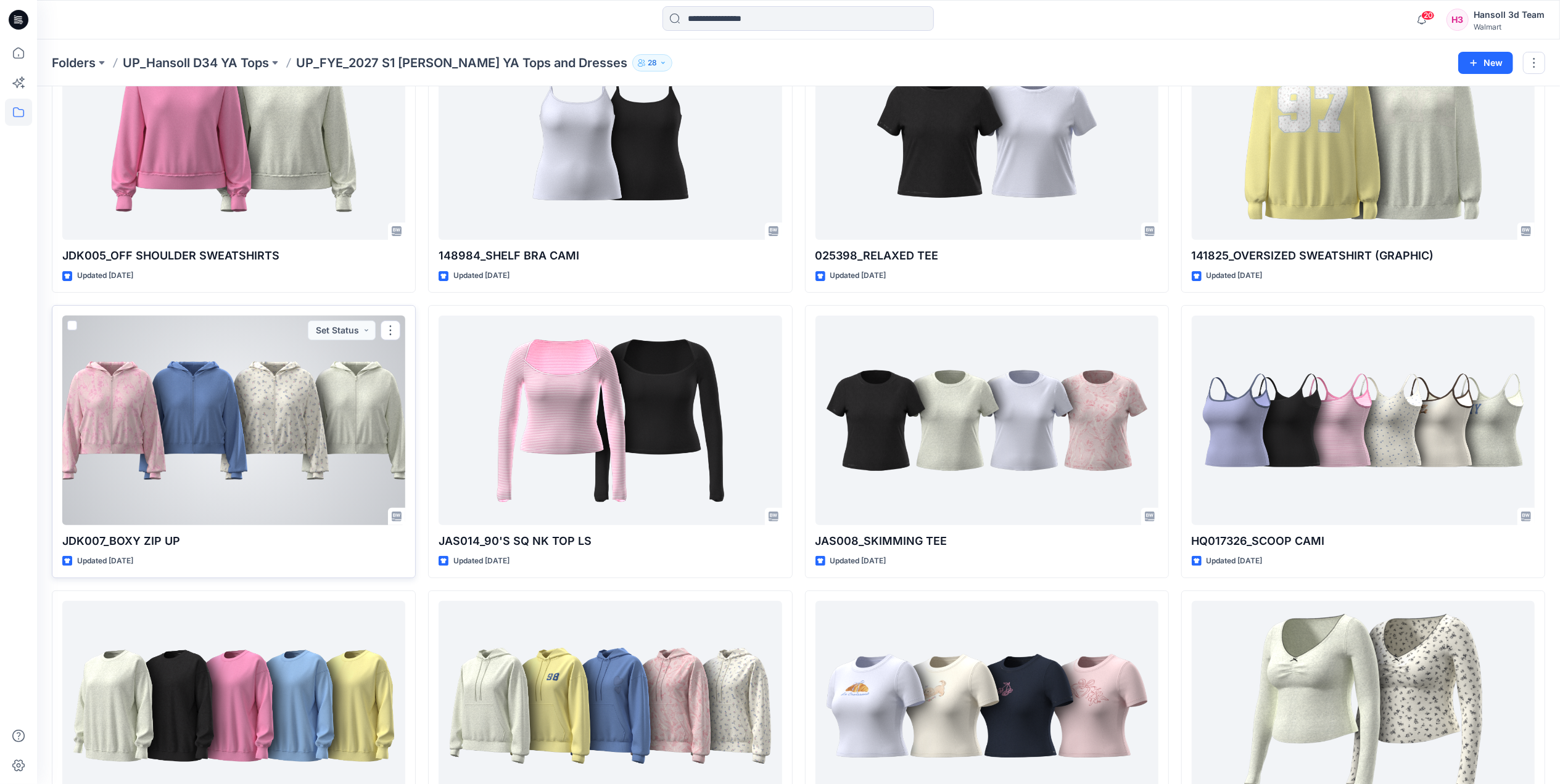
scroll to position [246, 0]
